Goal: Navigation & Orientation: Go to known website

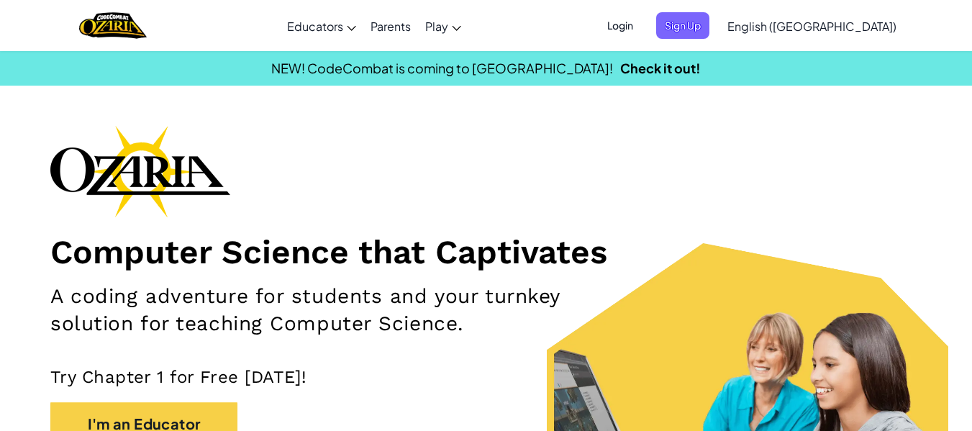
click at [642, 24] on span "Login" at bounding box center [619, 25] width 43 height 27
click at [642, 30] on span "Login" at bounding box center [619, 25] width 43 height 27
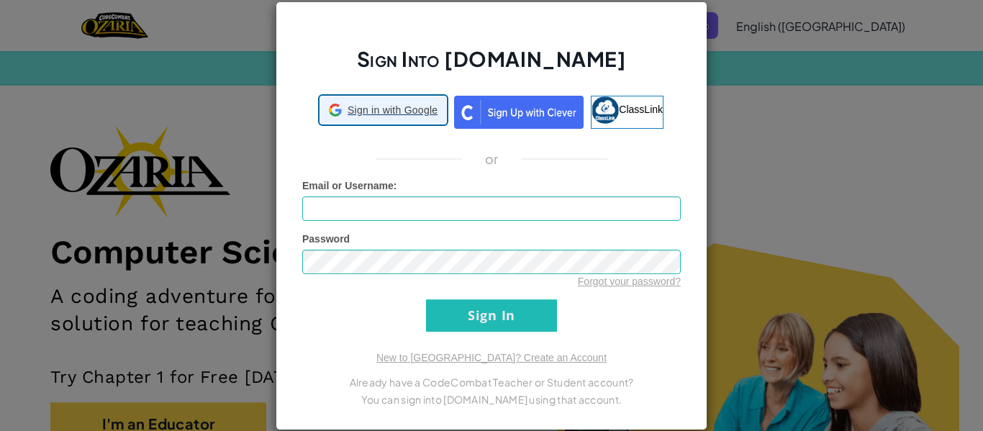
click at [401, 109] on span "Sign in with Google" at bounding box center [392, 110] width 90 height 14
